Goal: Information Seeking & Learning: Learn about a topic

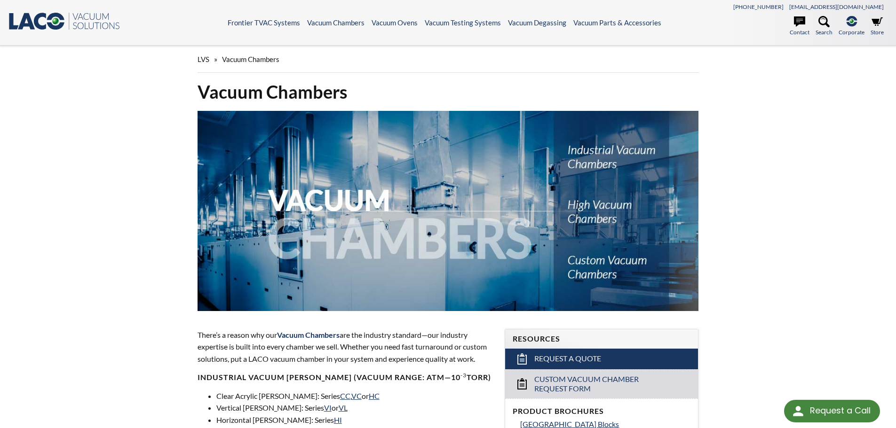
select select "Language Translate Widget"
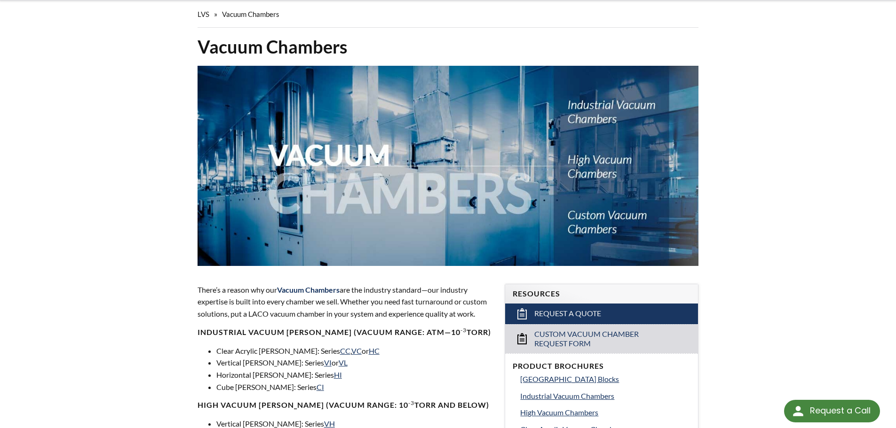
scroll to position [94, 0]
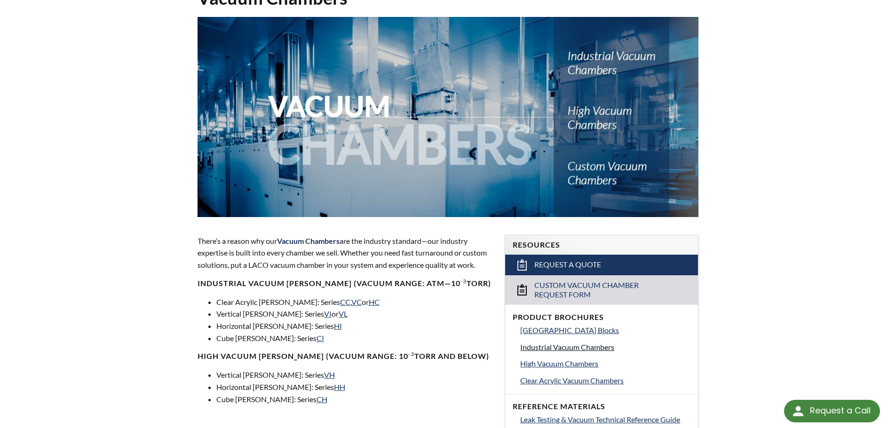
click at [597, 348] on span "Industrial Vacuum Chambers" at bounding box center [567, 347] width 94 height 9
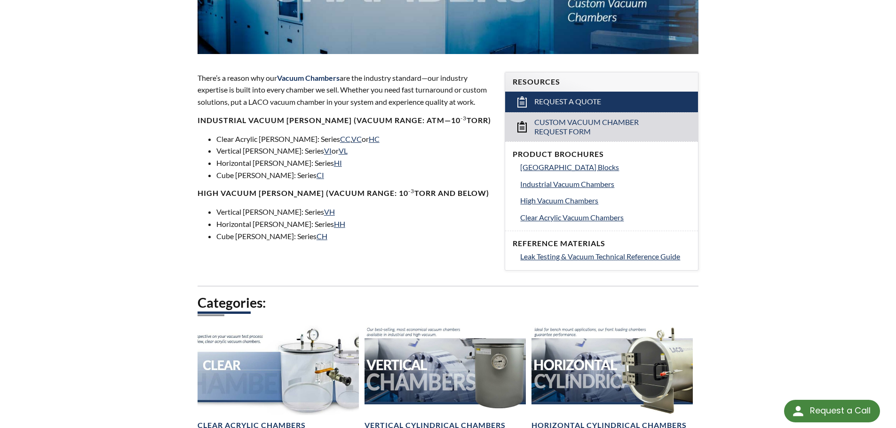
scroll to position [282, 0]
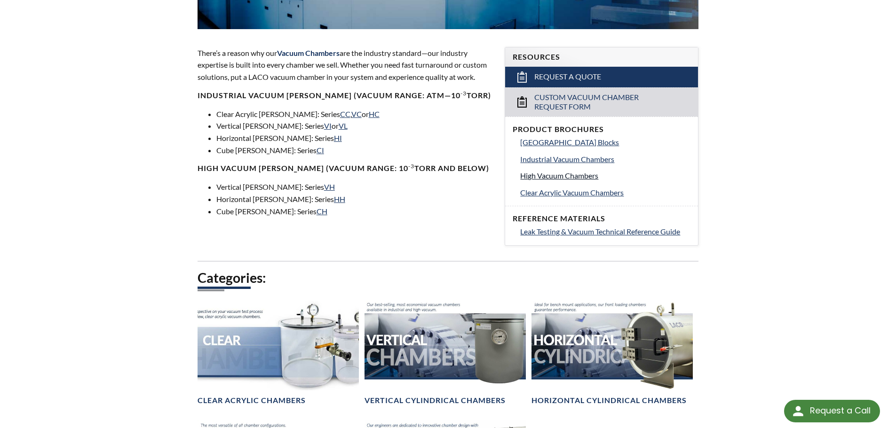
click at [589, 174] on span "High Vacuum Chambers" at bounding box center [559, 175] width 78 height 9
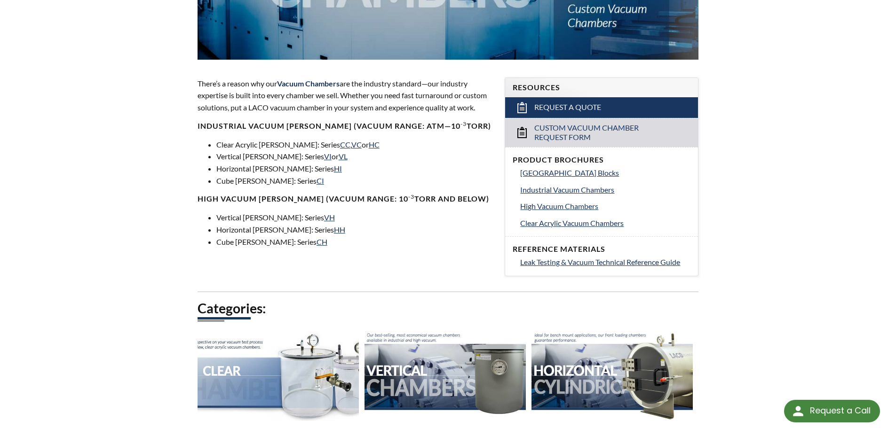
scroll to position [235, 0]
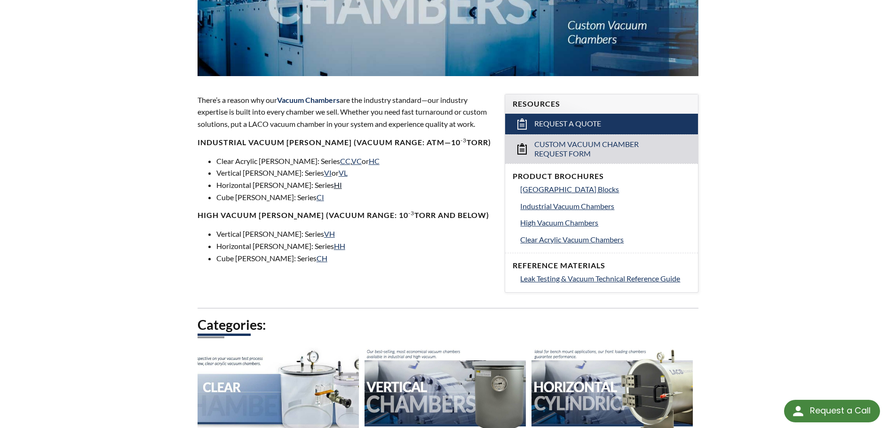
click at [334, 187] on link "HI" at bounding box center [338, 185] width 8 height 9
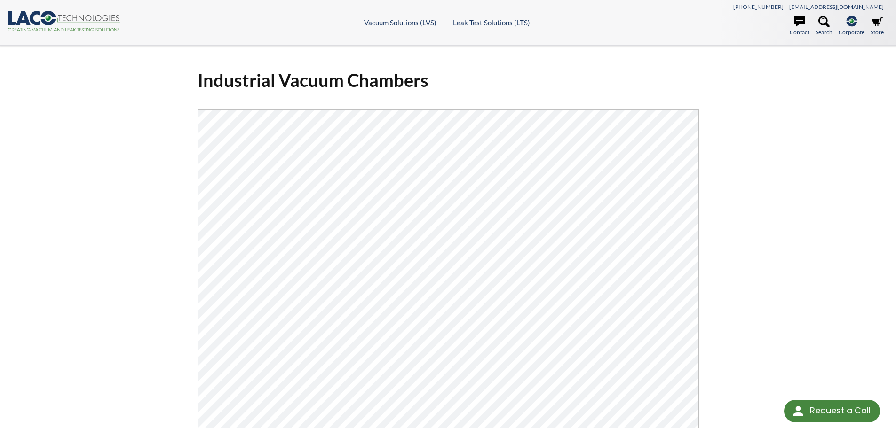
select select "Language Translate Widget"
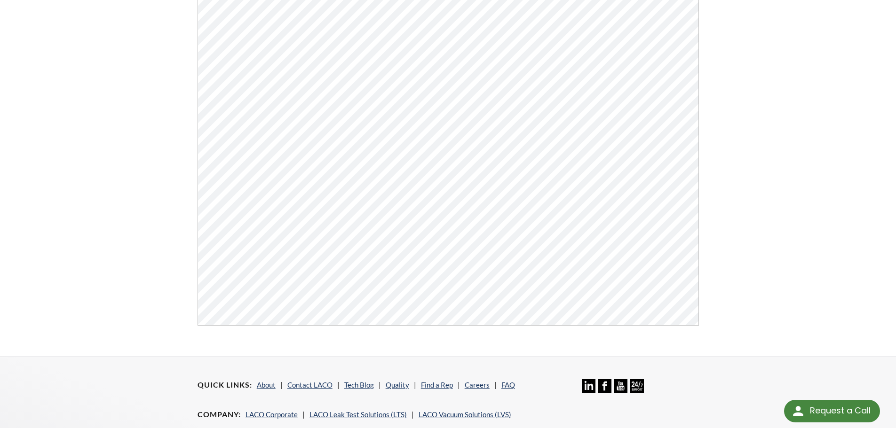
scroll to position [47, 0]
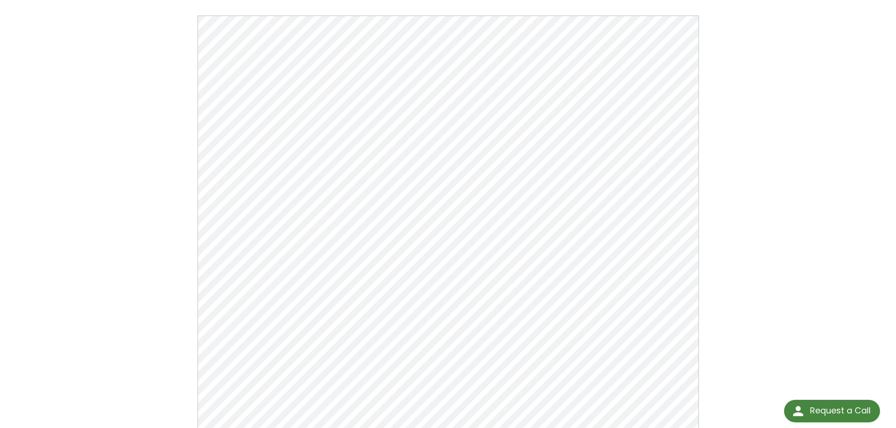
scroll to position [188, 0]
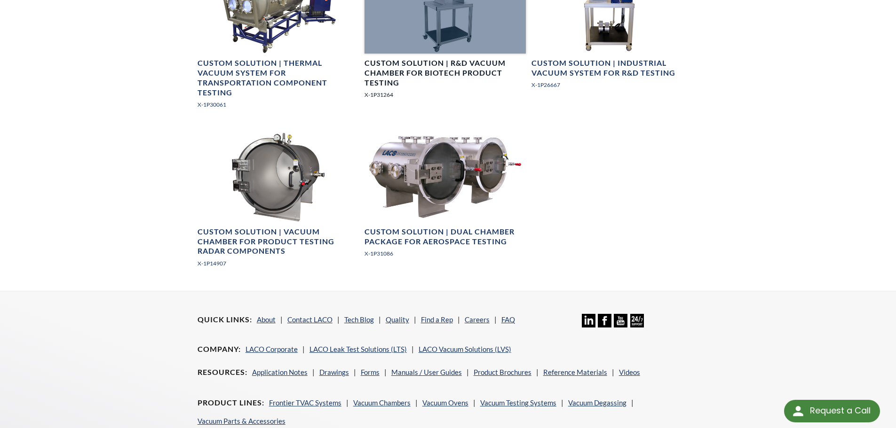
scroll to position [1096, 0]
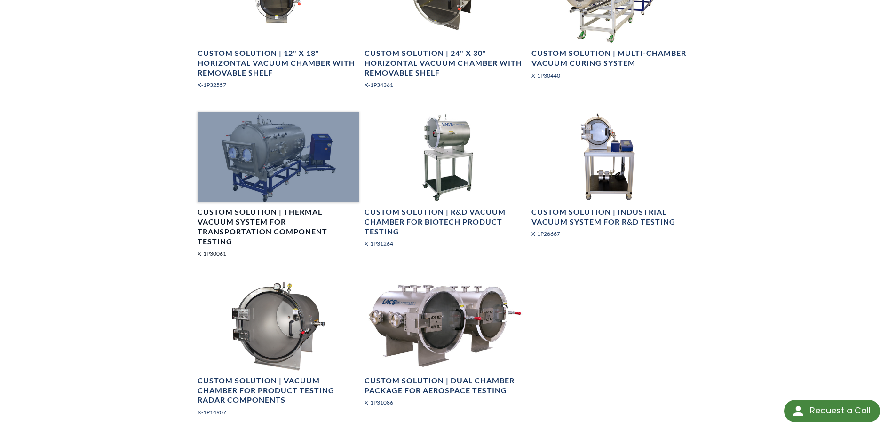
click at [253, 222] on h4 "Custom Solution | Thermal Vacuum System for Transportation Component Testing" at bounding box center [278, 226] width 161 height 39
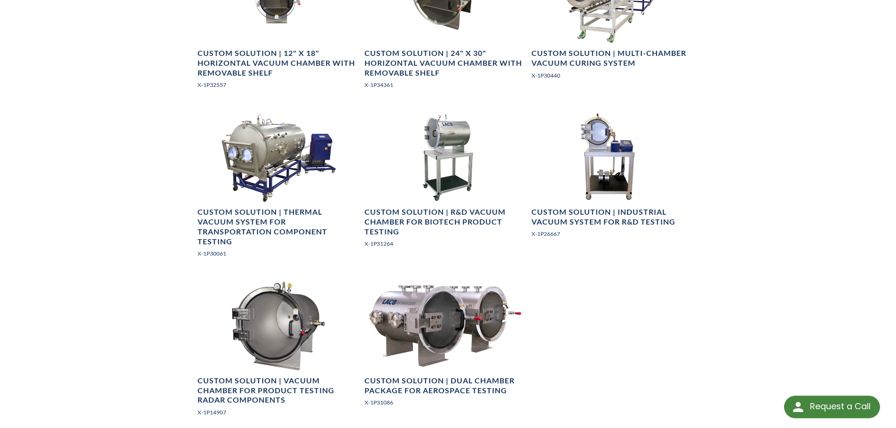
select select "Language Translate Widget"
